Goal: Check status: Check status

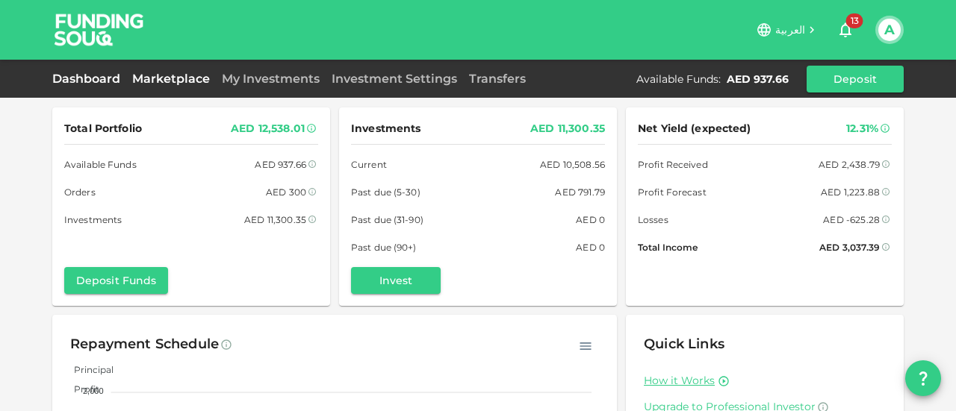
click at [163, 80] on link "Marketplace" at bounding box center [171, 79] width 90 height 14
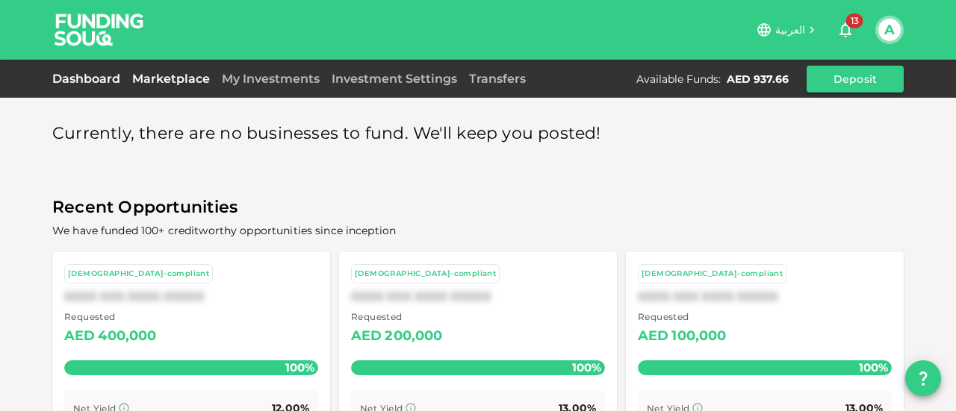
click at [75, 80] on link "Dashboard" at bounding box center [89, 79] width 74 height 14
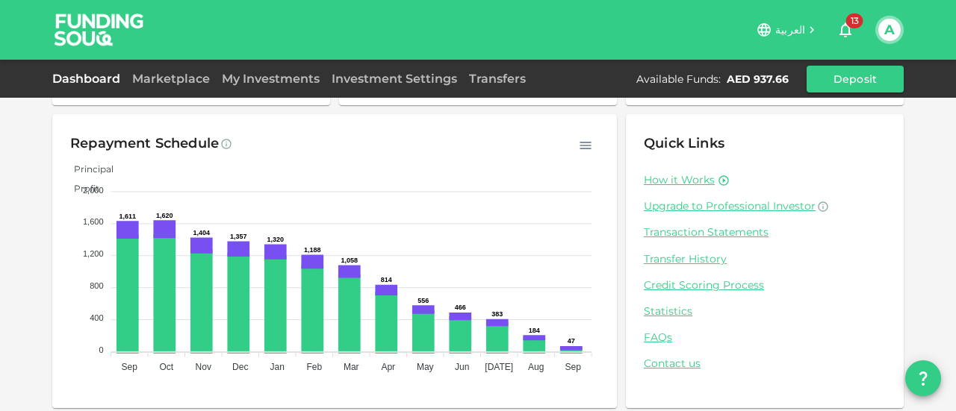
scroll to position [206, 0]
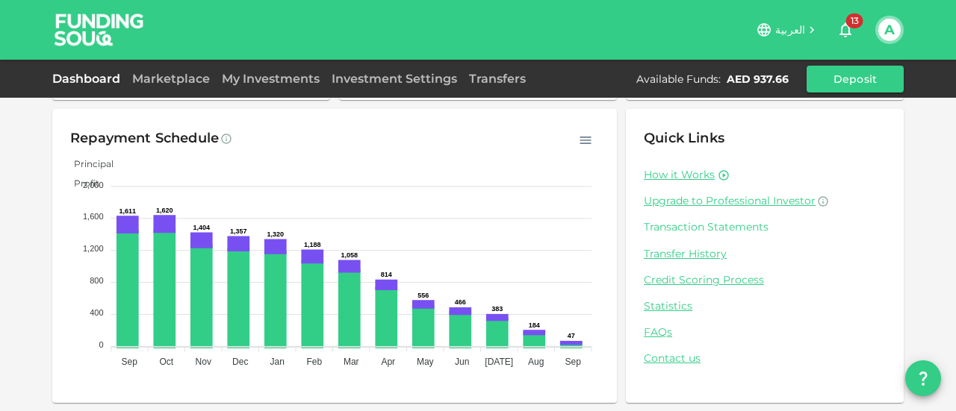
click at [680, 229] on link "Transaction Statements" at bounding box center [765, 227] width 242 height 14
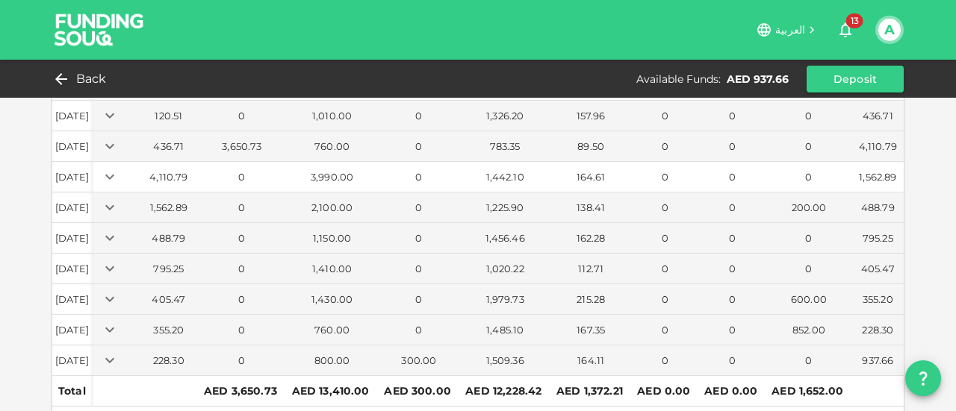
scroll to position [146, 0]
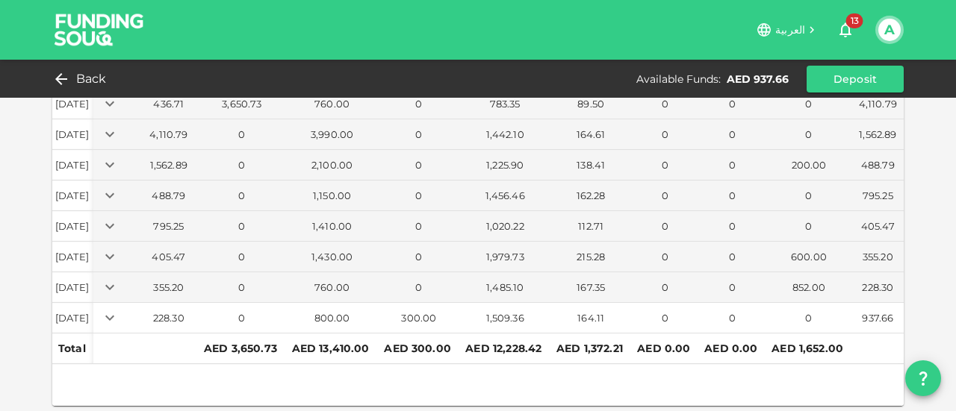
click at [588, 311] on div "164.11" at bounding box center [590, 318] width 75 height 14
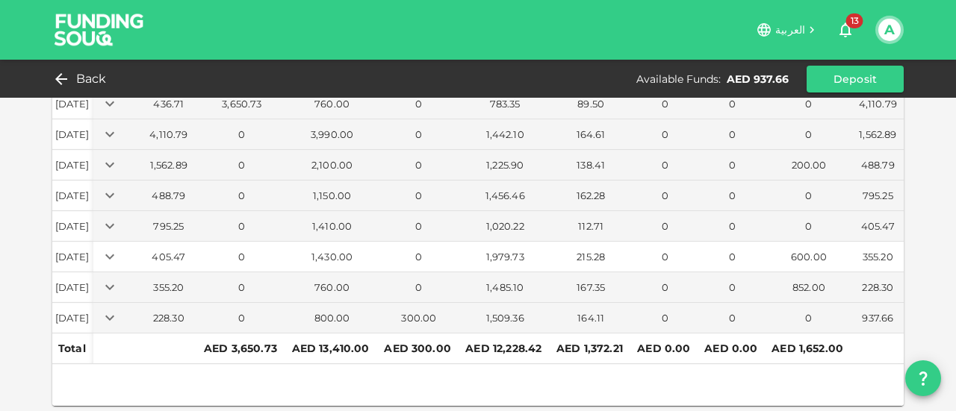
click at [576, 250] on div "215.28" at bounding box center [590, 257] width 75 height 14
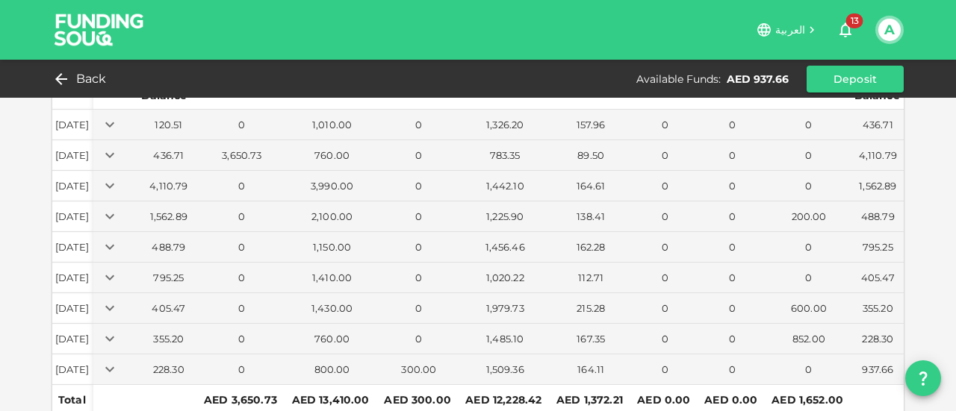
scroll to position [71, 0]
